Goal: Information Seeking & Learning: Learn about a topic

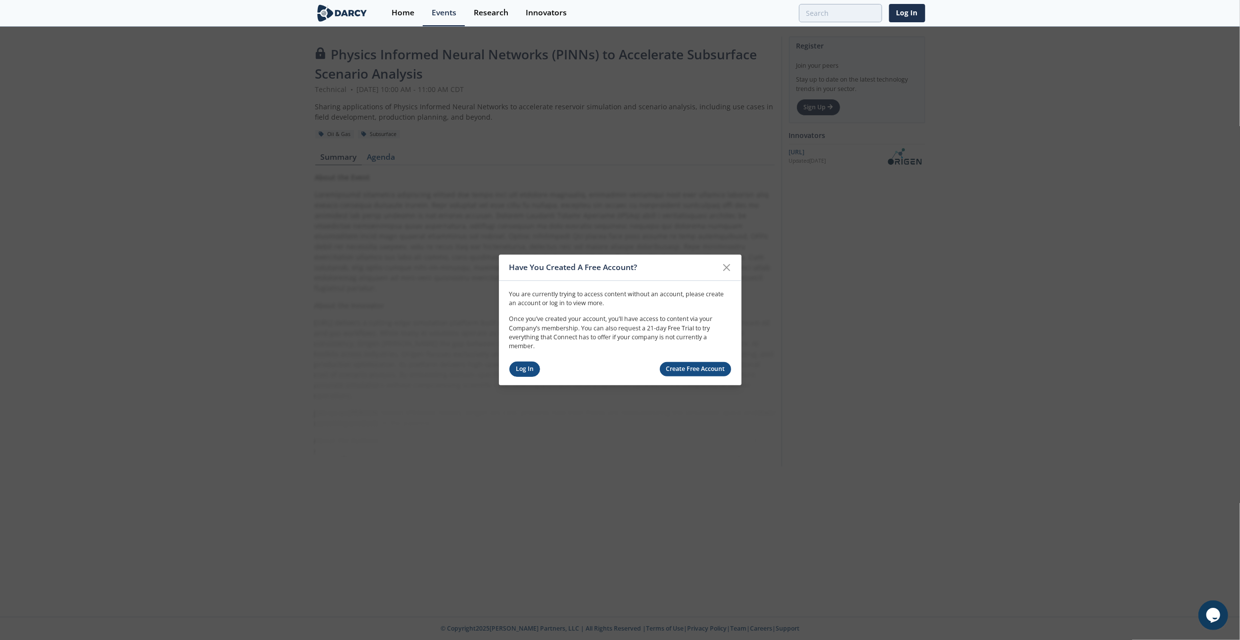
click at [516, 371] on link "Log In" at bounding box center [524, 369] width 31 height 15
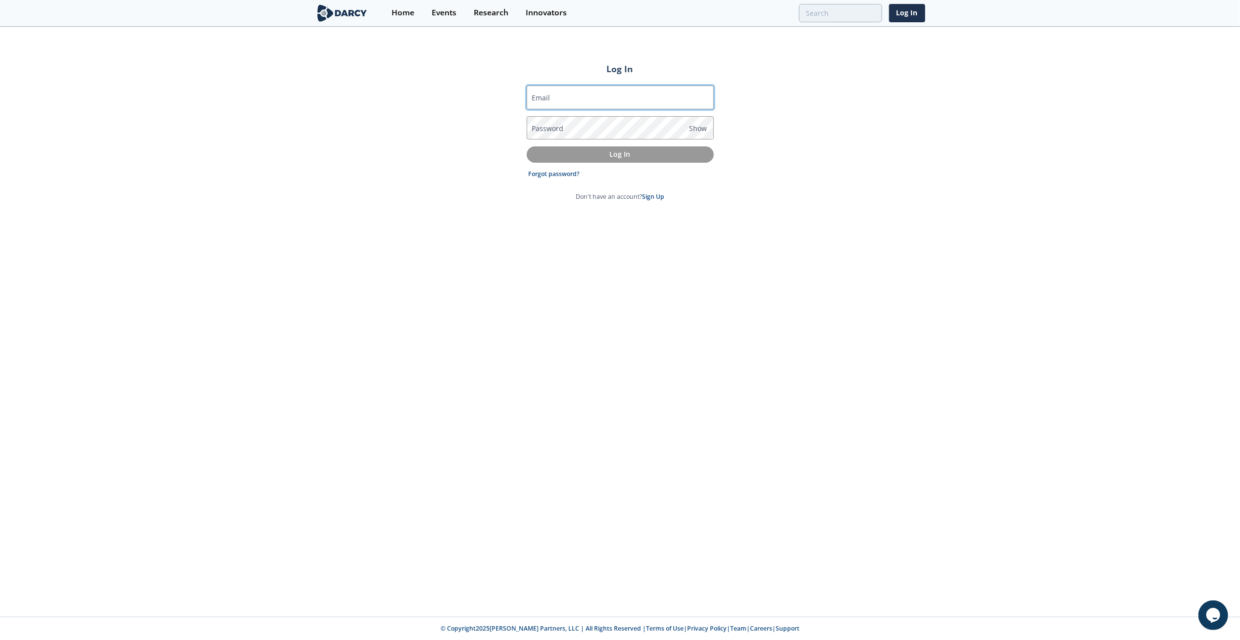
click at [601, 94] on input "Email" at bounding box center [620, 98] width 187 height 24
type input "almueller@hess.com"
click at [679, 129] on span "1" at bounding box center [681, 132] width 7 height 8
click at [580, 156] on p "Log In" at bounding box center [620, 154] width 173 height 10
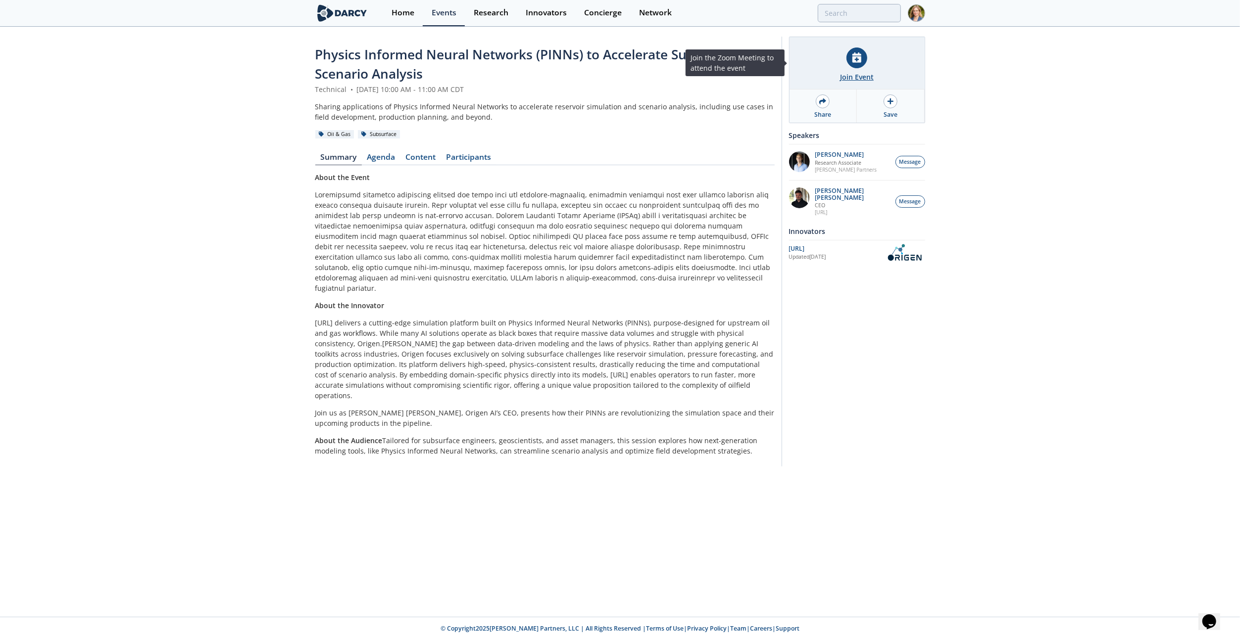
click at [857, 74] on div "Join Event" at bounding box center [857, 77] width 34 height 10
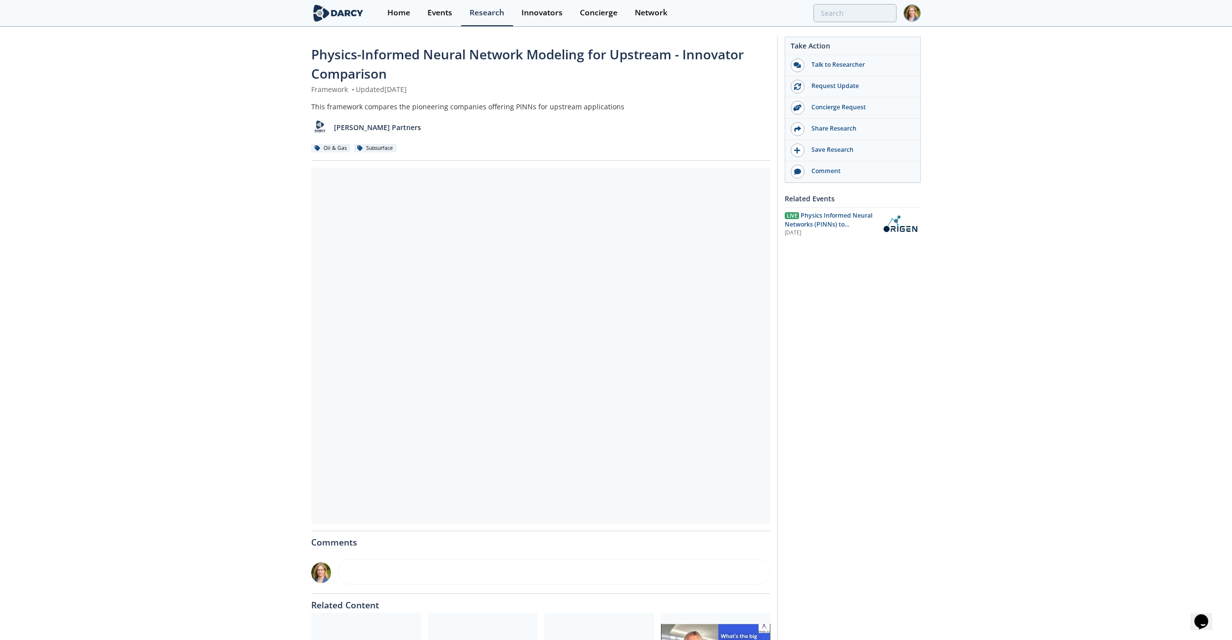
click at [277, 226] on div "Physics-Informed Neural Network Modeling for Upstream - Innovator Comparison Fr…" at bounding box center [616, 387] width 1232 height 718
click at [826, 127] on div "Share Research" at bounding box center [860, 128] width 111 height 9
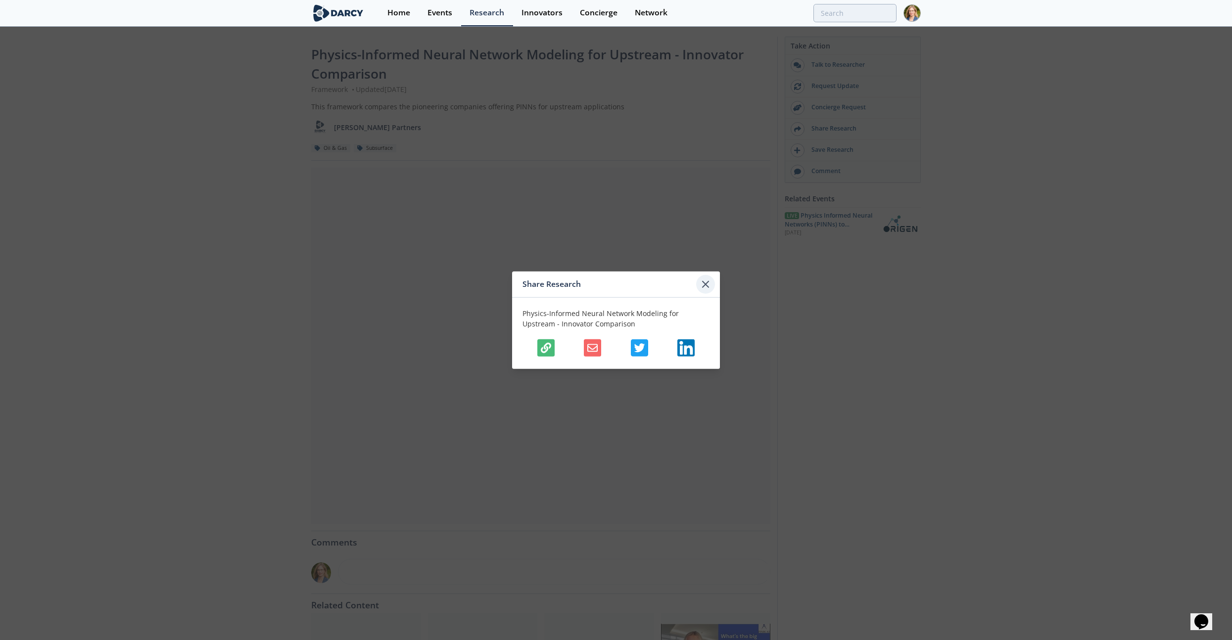
click at [705, 287] on icon at bounding box center [706, 285] width 12 height 12
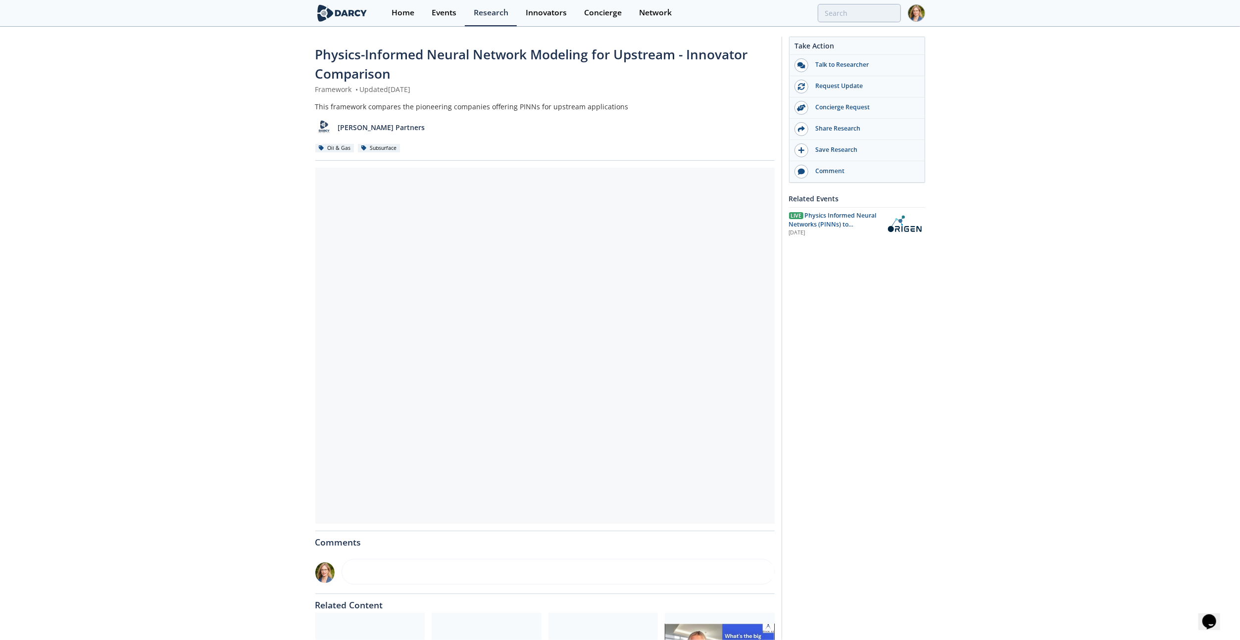
click at [574, 271] on div at bounding box center [544, 346] width 459 height 356
click at [544, 308] on div at bounding box center [544, 346] width 459 height 356
